Goal: Register for event/course

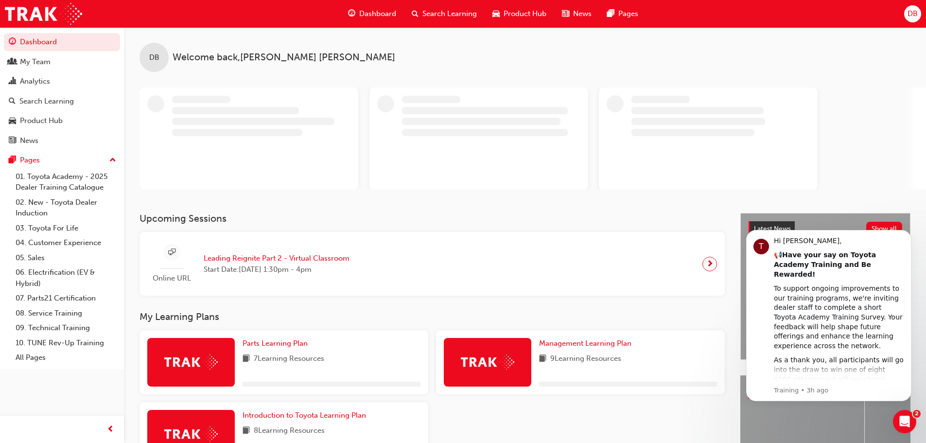
click at [303, 255] on span "Leading Reignite Part 2 - Virtual Classroom" at bounding box center [277, 258] width 146 height 11
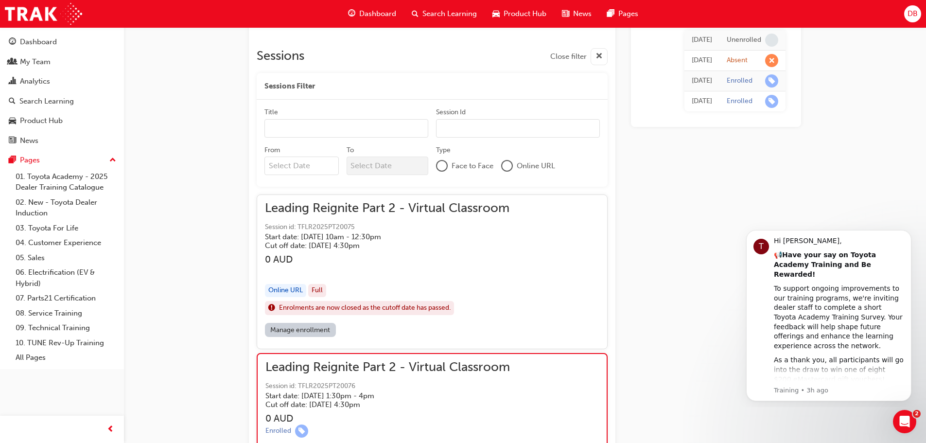
scroll to position [488, 0]
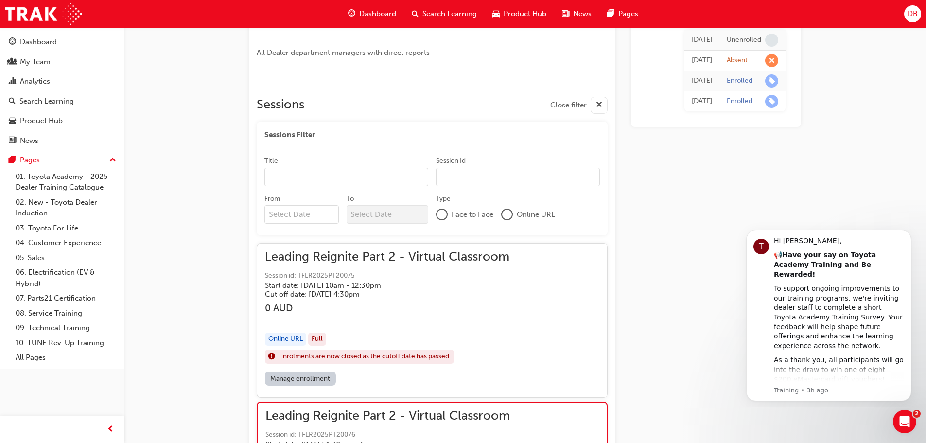
click at [692, 61] on div "[DATE]" at bounding box center [702, 60] width 20 height 11
click at [767, 61] on span "learningRecordVerb_ABSENT-icon" at bounding box center [771, 60] width 13 height 13
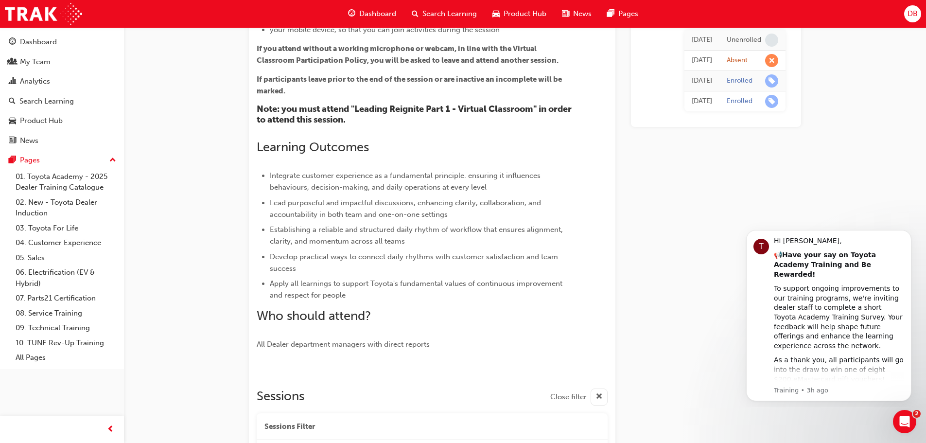
scroll to position [439, 0]
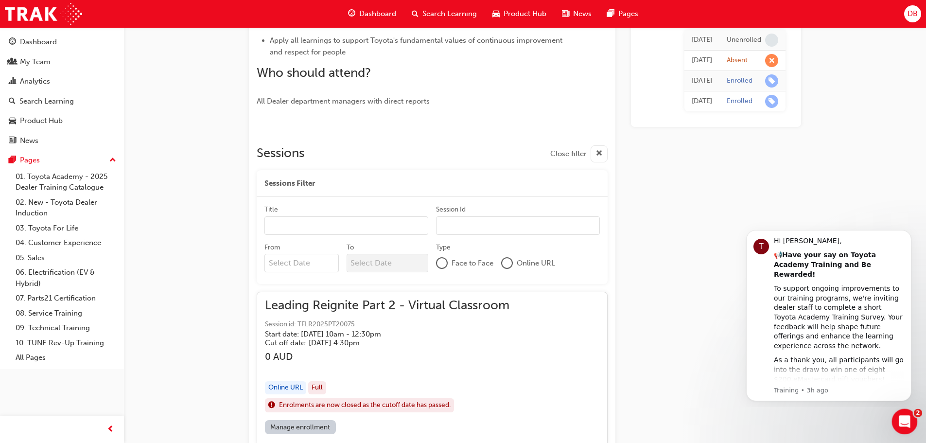
click at [905, 424] on icon "Open Intercom Messenger" at bounding box center [903, 420] width 16 height 16
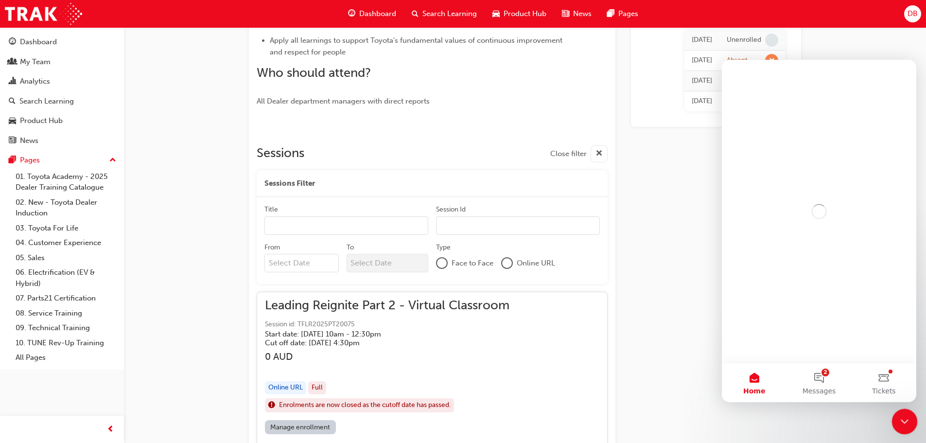
scroll to position [0, 0]
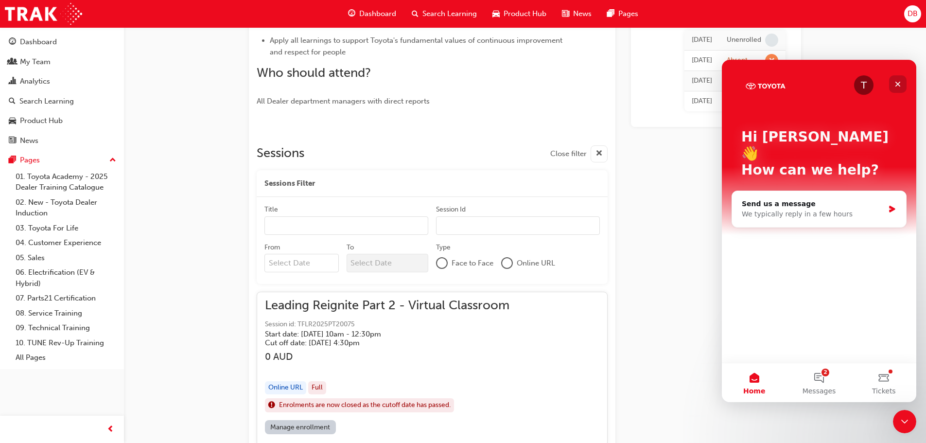
click at [895, 86] on icon "Close" at bounding box center [898, 84] width 8 height 8
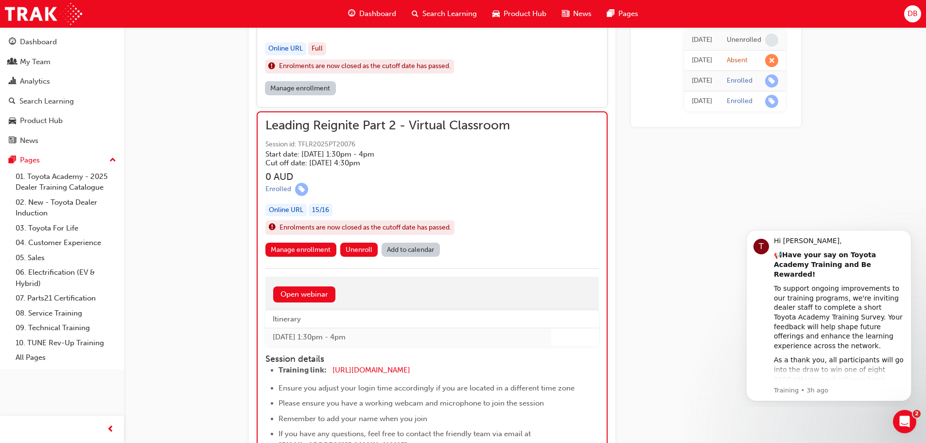
scroll to position [875, 0]
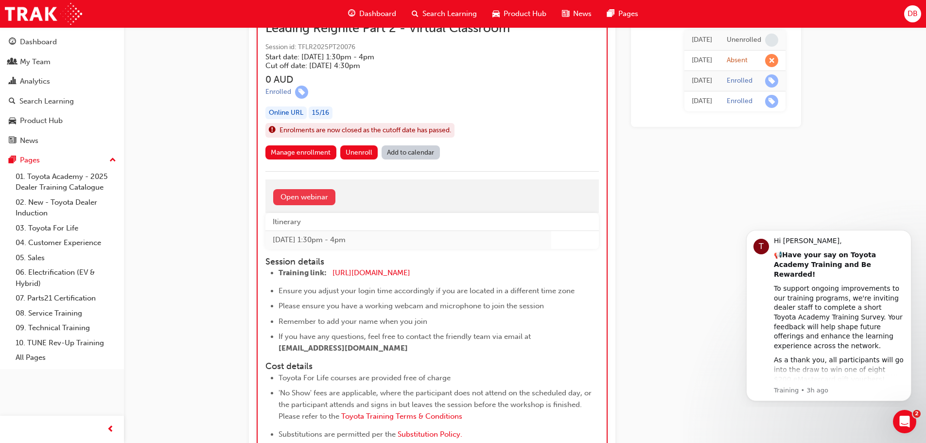
click at [317, 201] on link "Open webinar" at bounding box center [304, 197] width 62 height 16
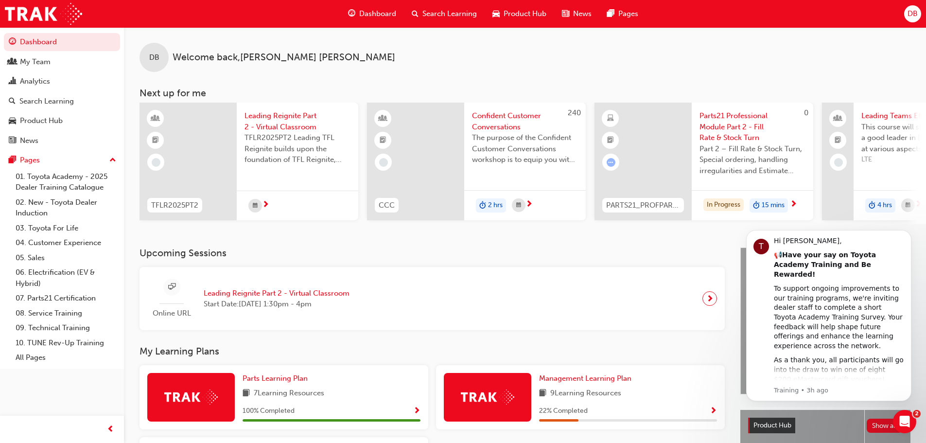
click at [182, 294] on div "Online URL" at bounding box center [171, 299] width 49 height 40
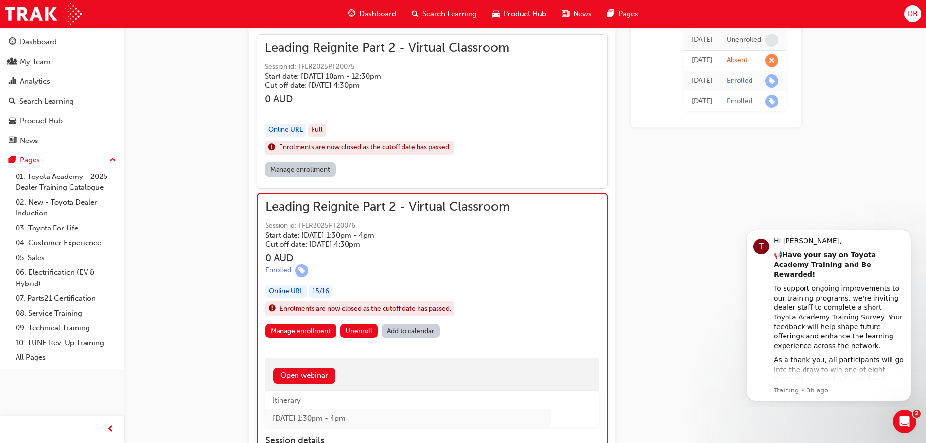
scroll to position [794, 0]
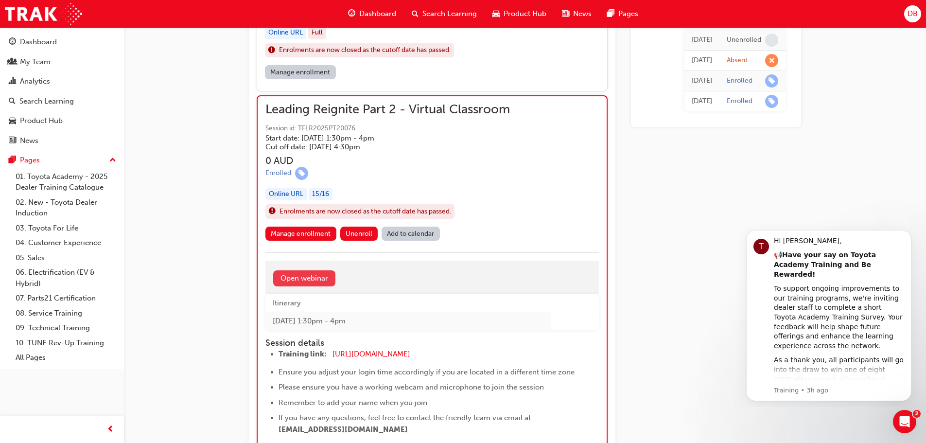
click at [319, 279] on link "Open webinar" at bounding box center [304, 278] width 62 height 16
